Goal: Information Seeking & Learning: Learn about a topic

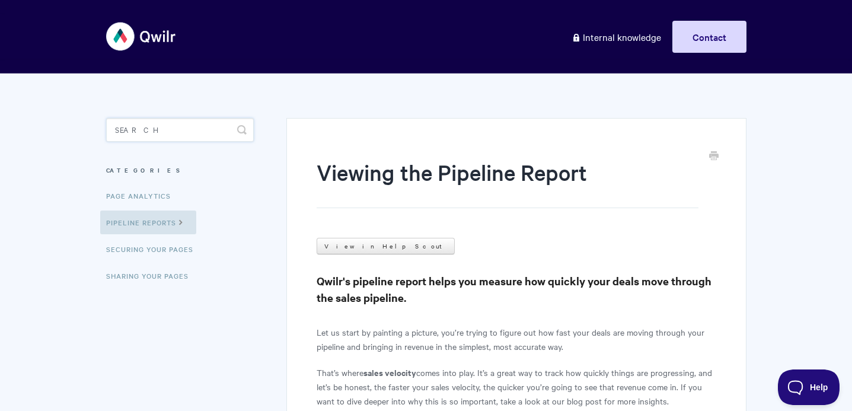
click at [177, 128] on input "Search" at bounding box center [180, 130] width 148 height 24
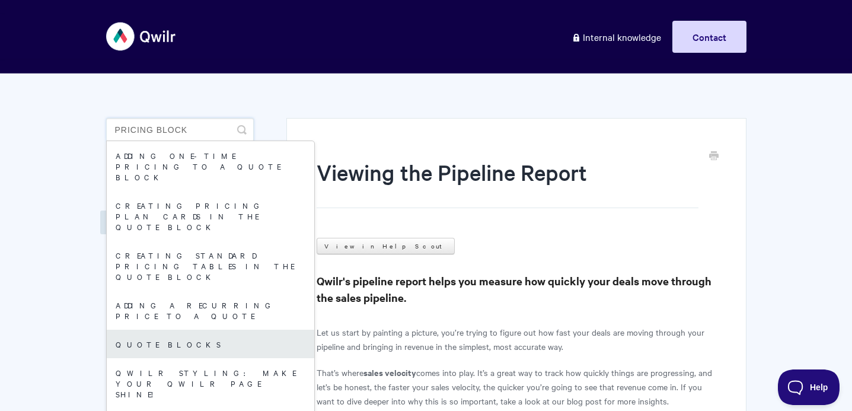
type input "pricing block"
click at [174, 330] on link "Quote Blocks" at bounding box center [210, 344] width 207 height 28
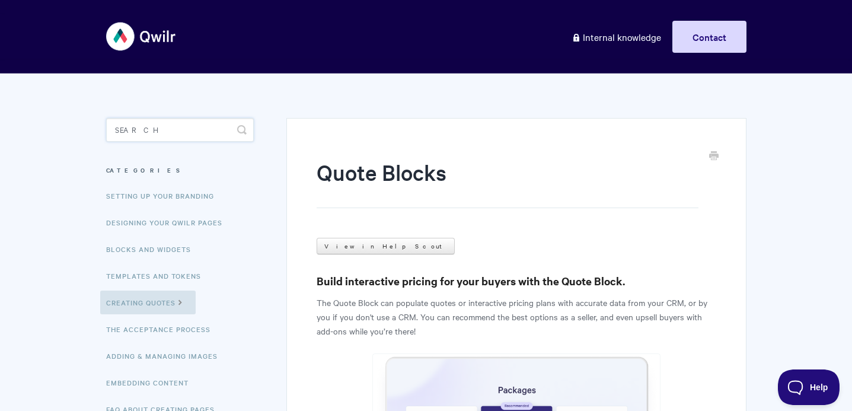
click at [161, 126] on input "Search" at bounding box center [180, 130] width 148 height 24
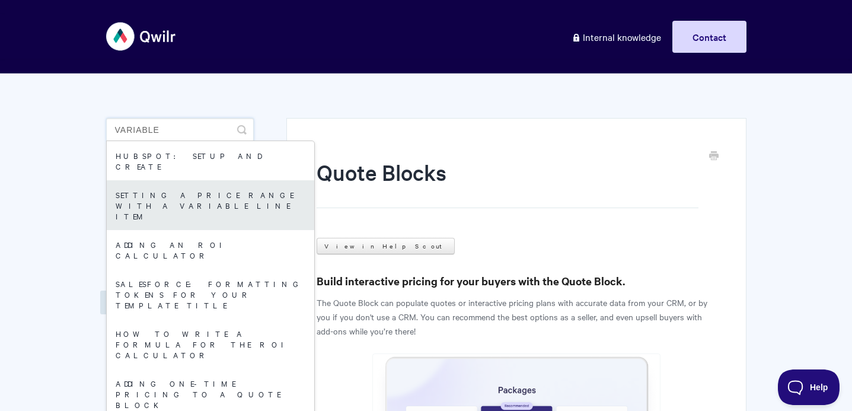
type input "variable"
click at [184, 185] on link "Setting a price range with a Variable line item" at bounding box center [210, 205] width 207 height 50
